Goal: Find contact information: Find contact information

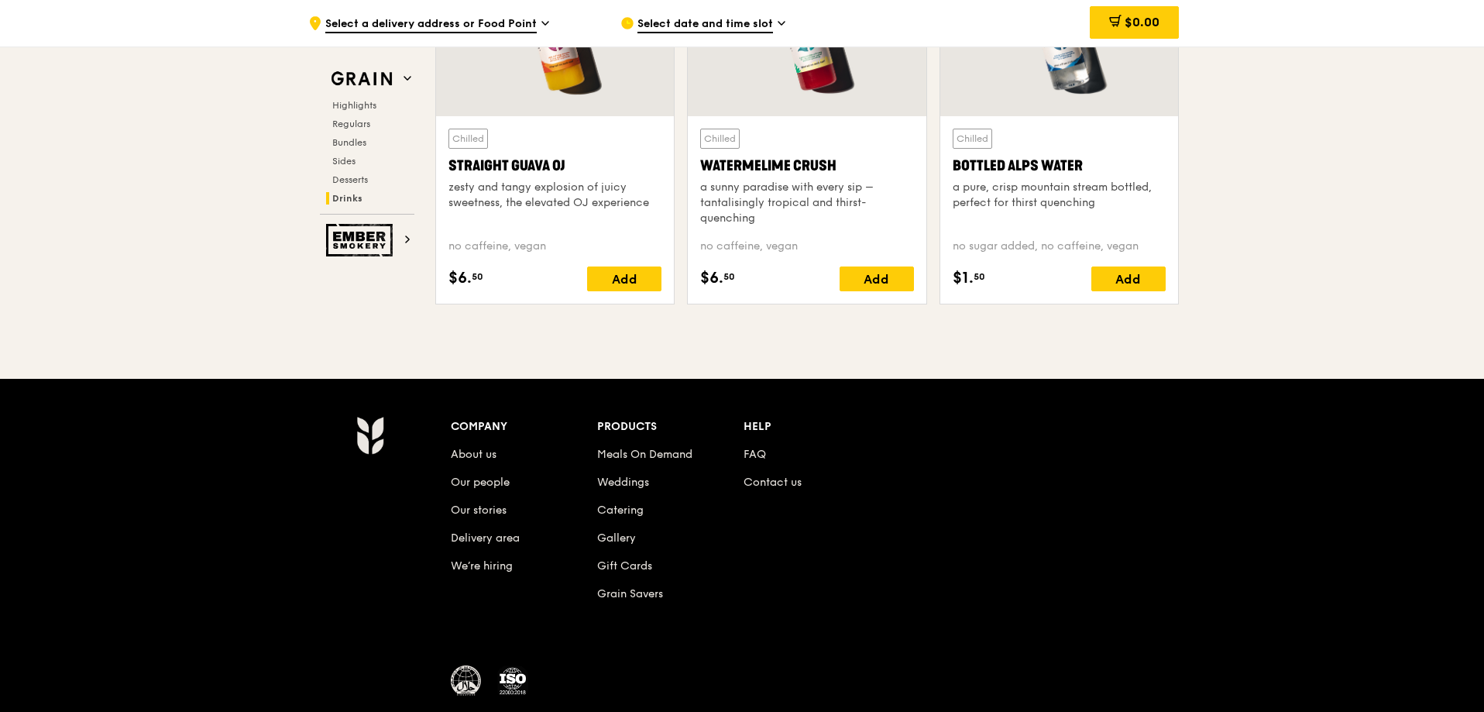
scroll to position [6352, 0]
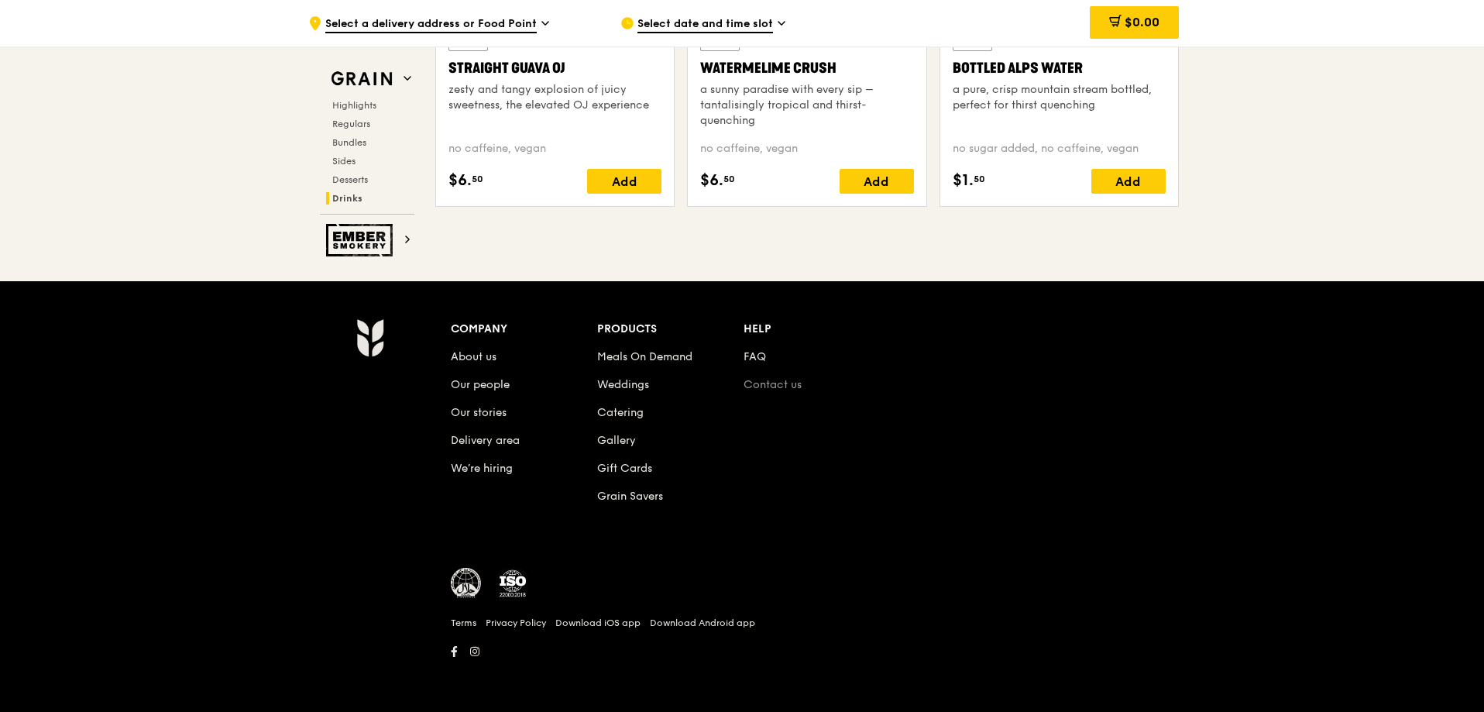
click at [780, 384] on link "Contact us" at bounding box center [773, 384] width 58 height 13
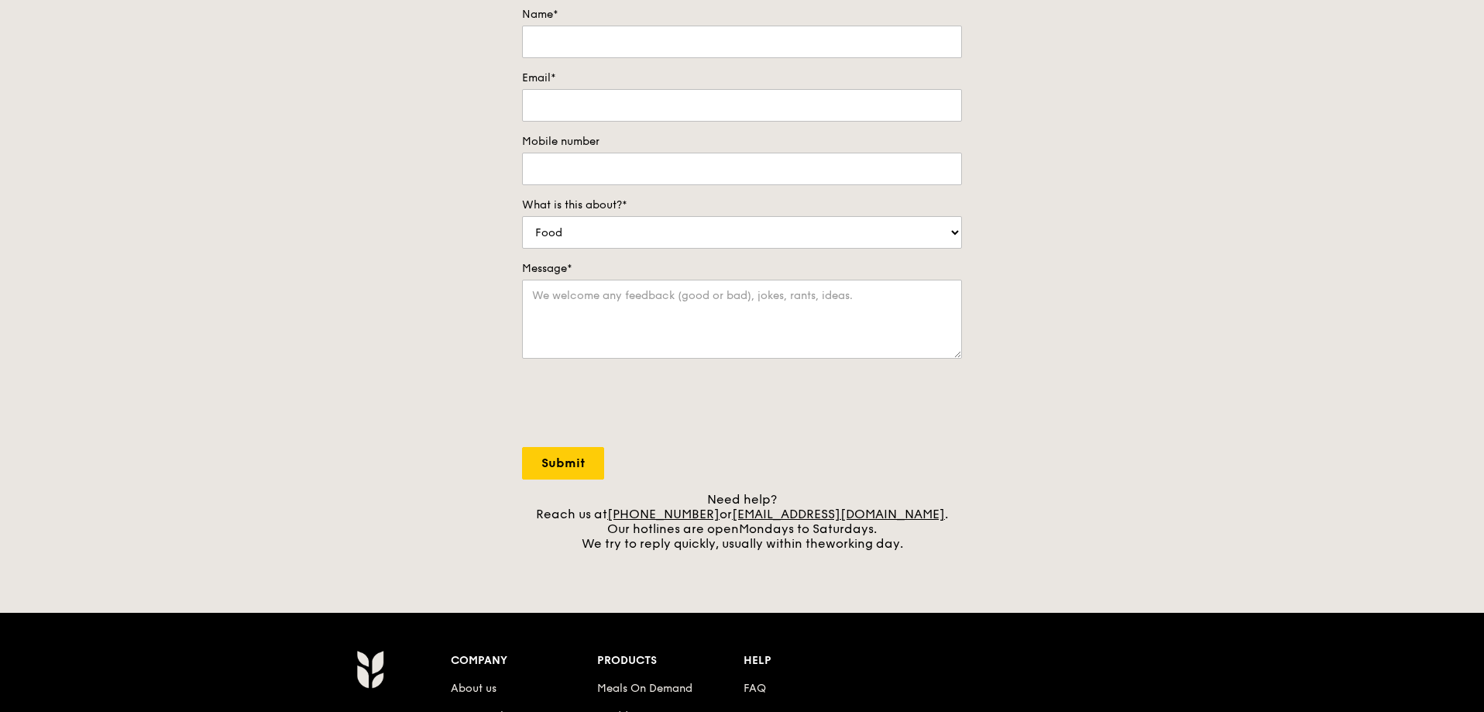
scroll to position [537, 0]
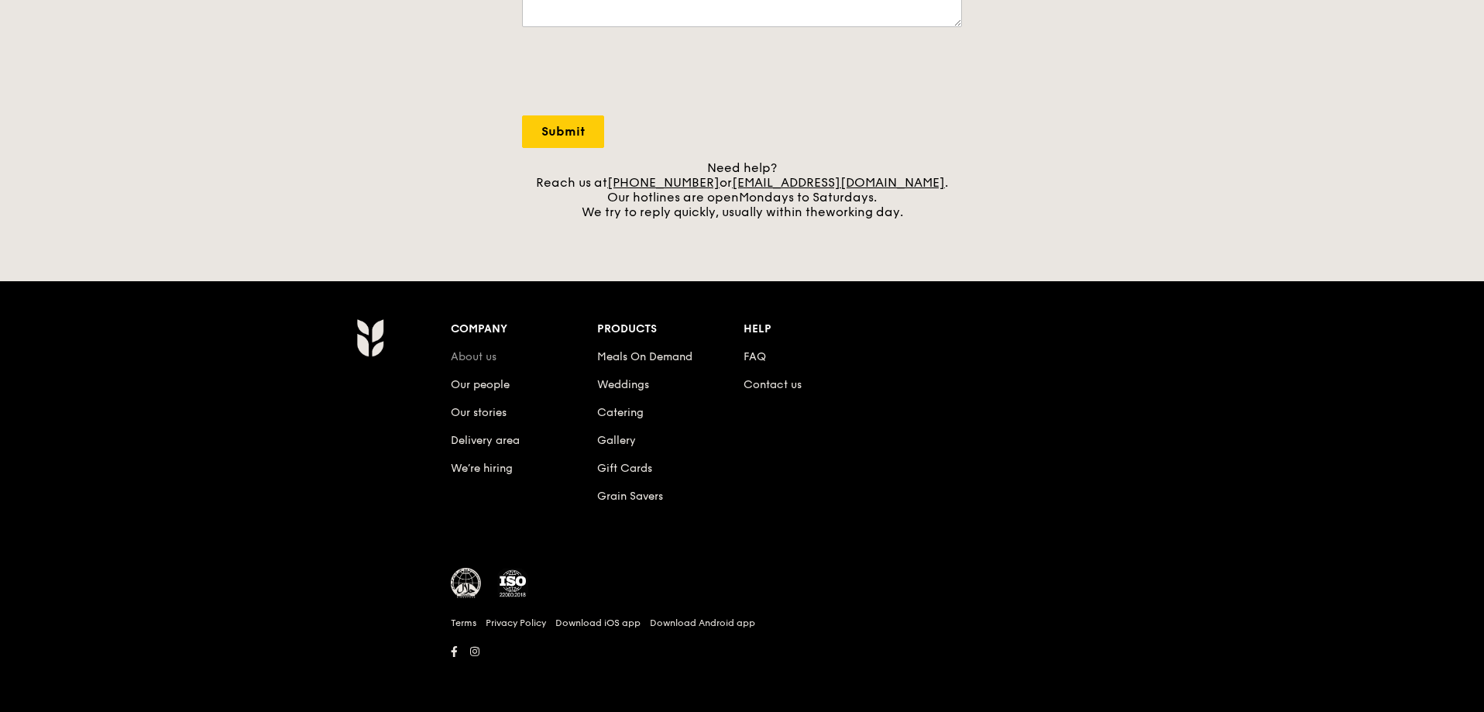
click at [483, 355] on link "About us" at bounding box center [474, 356] width 46 height 13
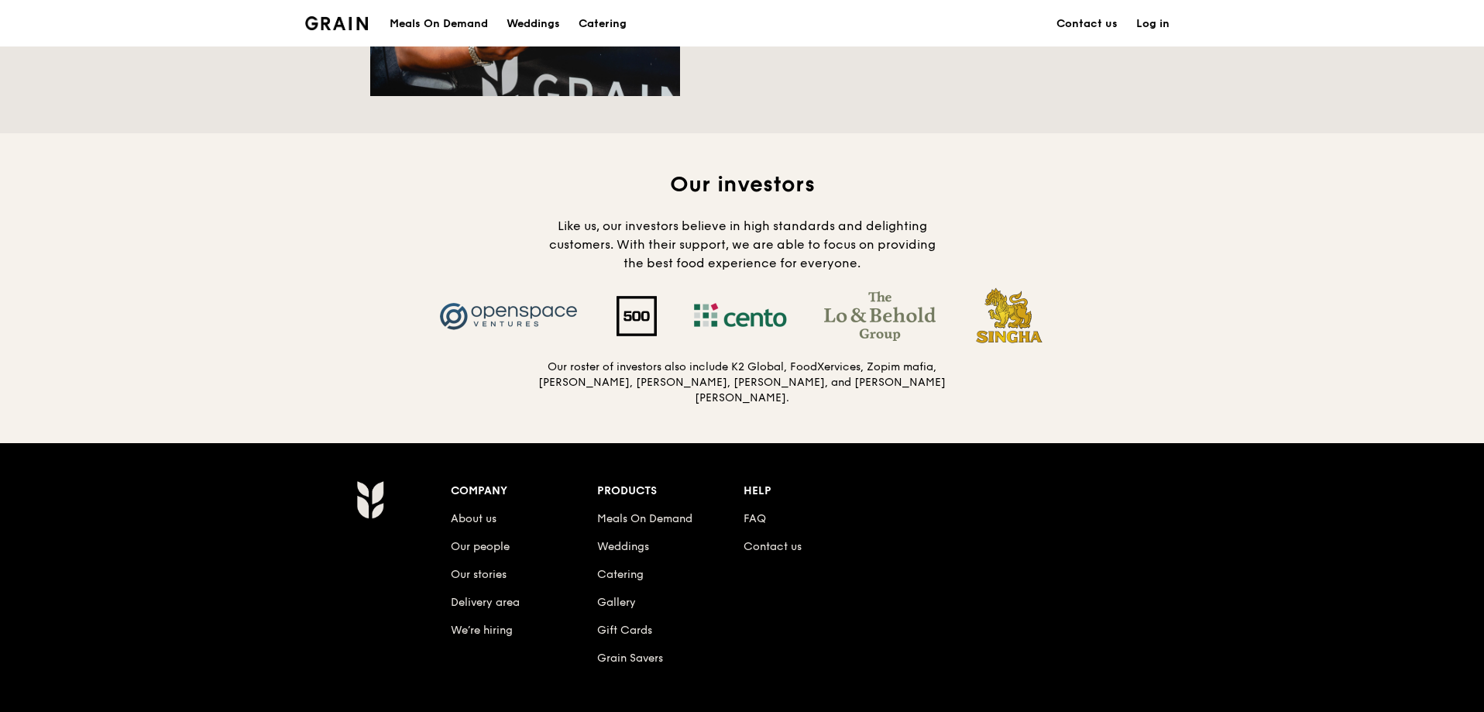
scroll to position [1568, 0]
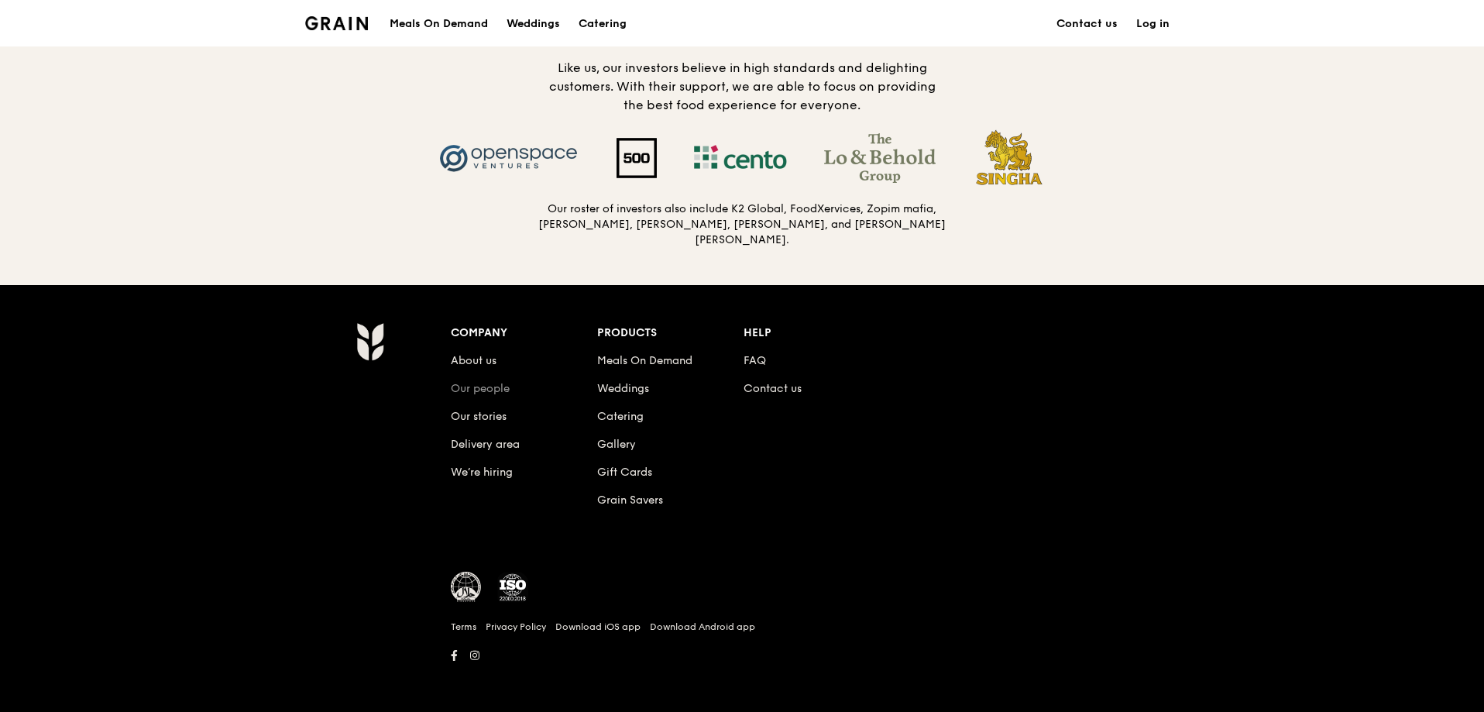
click at [481, 382] on link "Our people" at bounding box center [480, 388] width 59 height 13
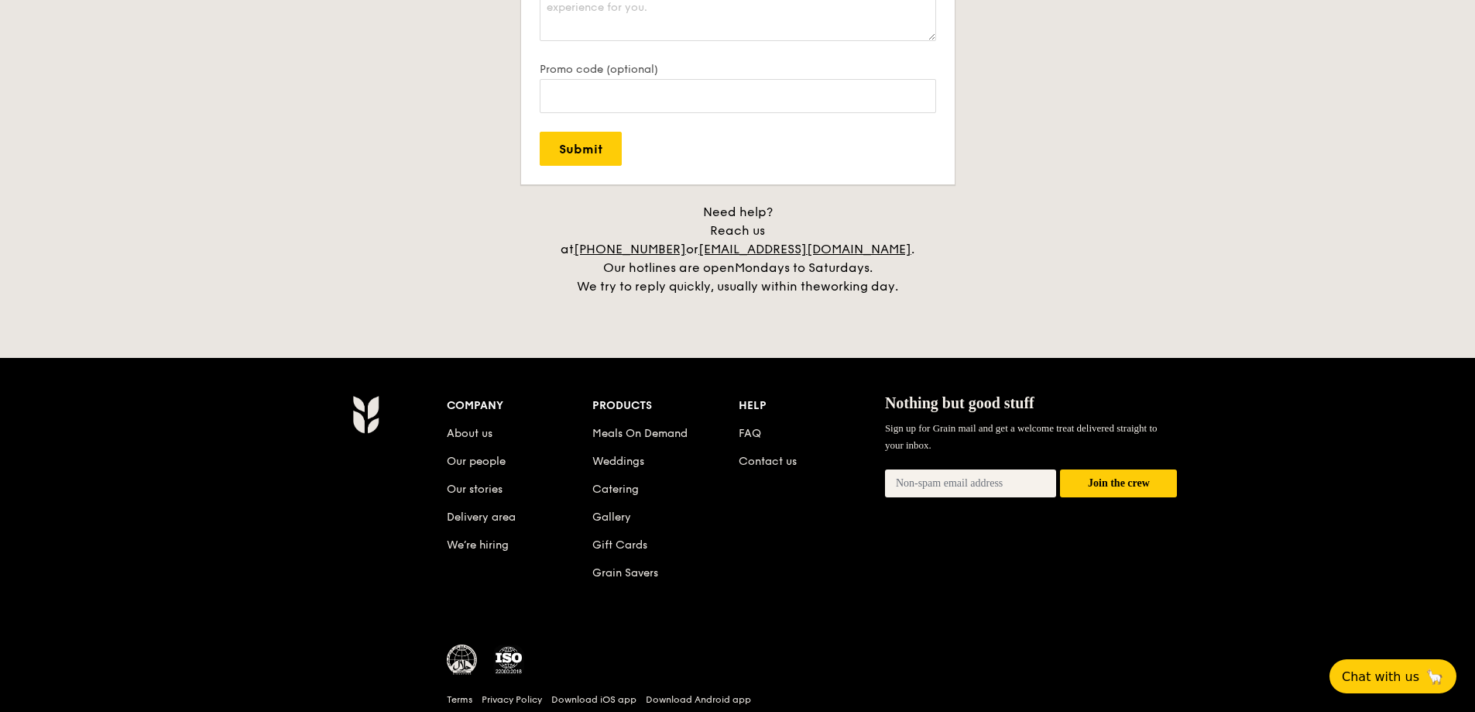
scroll to position [3488, 0]
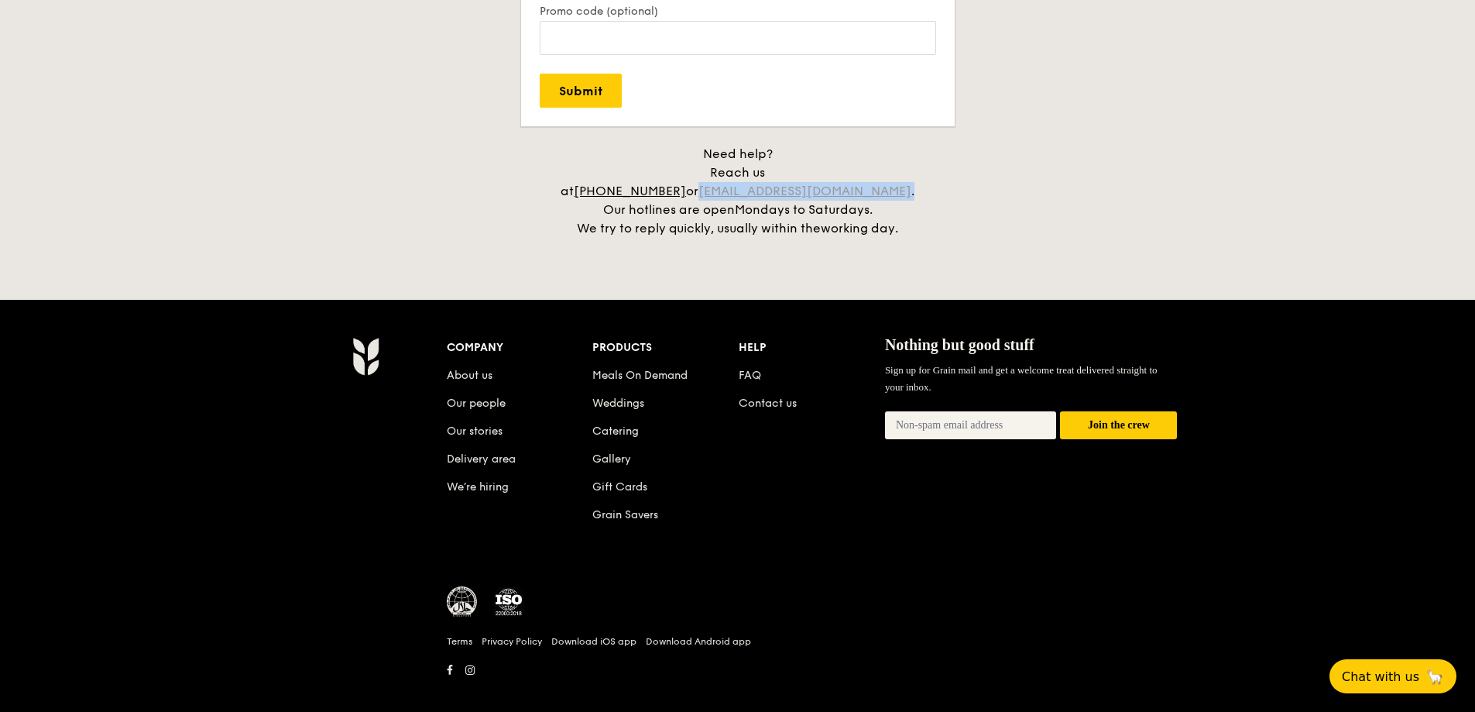
drag, startPoint x: 925, startPoint y: 175, endPoint x: 752, endPoint y: 172, distance: 172.7
click at [752, 172] on div "Need help? Reach us at [PHONE_NUMBER] or [EMAIL_ADDRESS][DOMAIN_NAME] . Our hot…" at bounding box center [737, 191] width 387 height 93
copy div "[EMAIL_ADDRESS][DOMAIN_NAME] ."
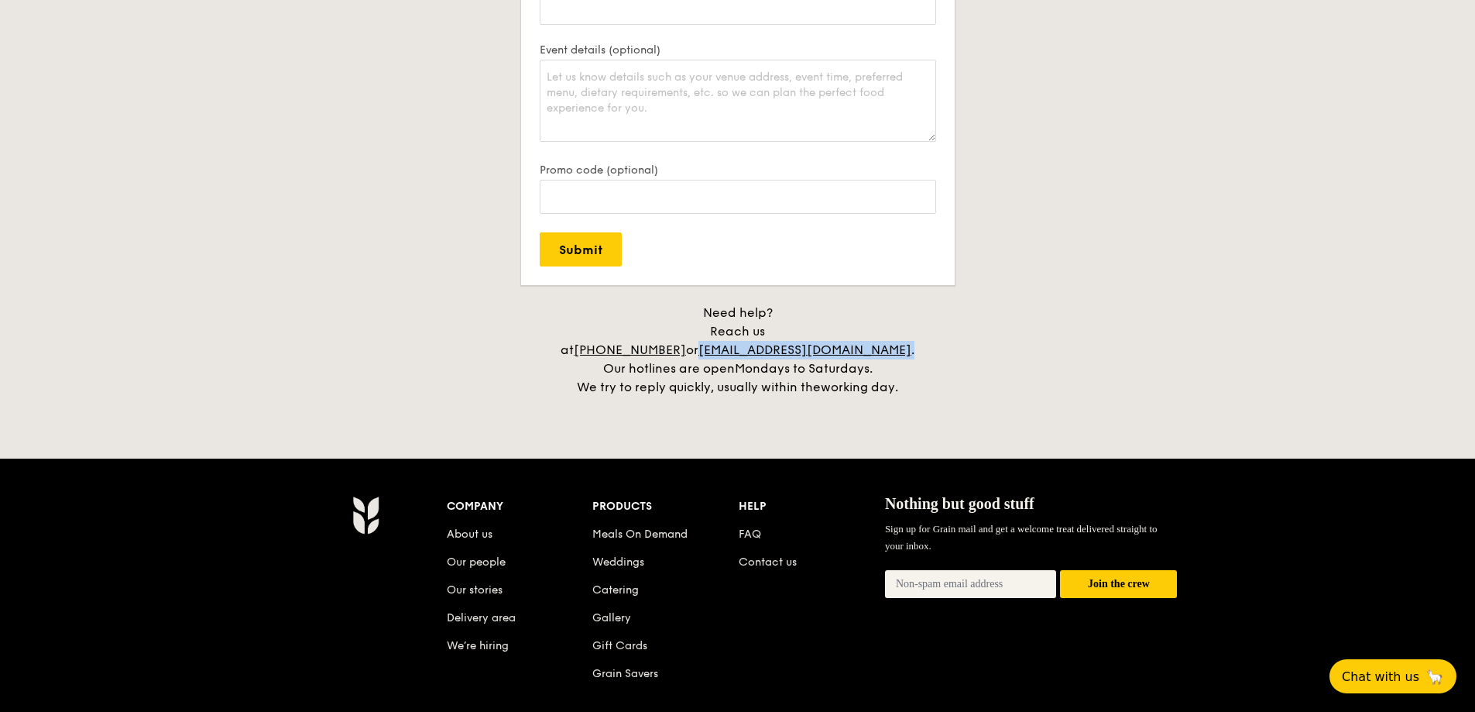
scroll to position [3024, 0]
